Goal: Task Accomplishment & Management: Manage account settings

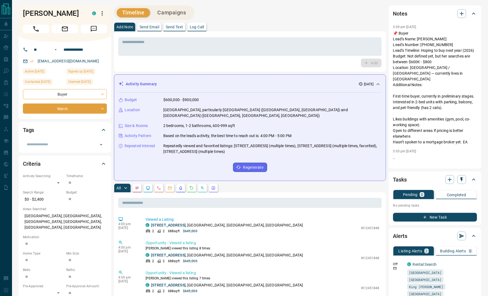
click at [272, 11] on div "Timeline Campaigns" at bounding box center [250, 12] width 272 height 14
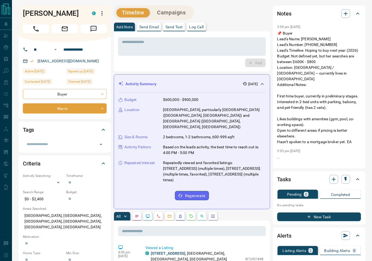
click at [261, 29] on div "Add Note Send Email Send Text Log Call" at bounding box center [192, 27] width 157 height 9
click at [104, 13] on icon "button" at bounding box center [102, 13] width 7 height 7
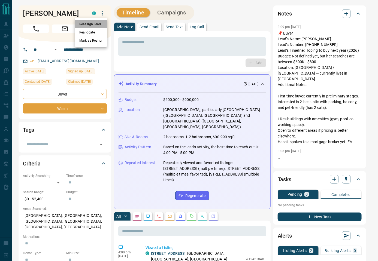
click at [83, 22] on li "Reassign Lead" at bounding box center [91, 24] width 32 height 8
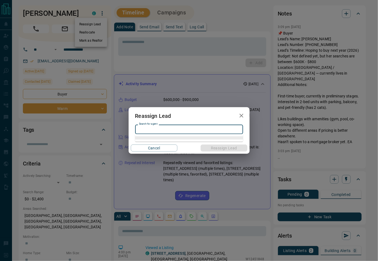
click at [178, 128] on input "Search for agent" at bounding box center [189, 129] width 104 height 6
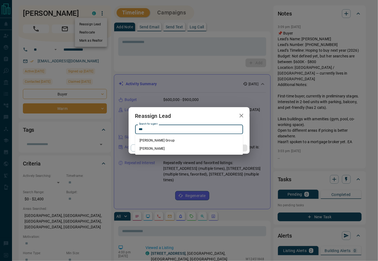
click at [162, 151] on li "[PERSON_NAME]" at bounding box center [189, 149] width 108 height 8
type input "**********"
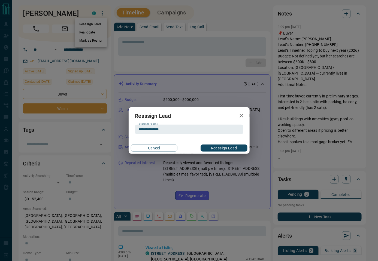
click at [232, 148] on button "Reassign Lead" at bounding box center [224, 148] width 47 height 7
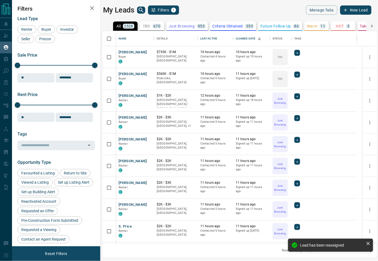
scroll to position [207, 269]
click at [227, 14] on div "My Leads Filters 1" at bounding box center [170, 9] width 134 height 9
